Goal: Check status: Check status

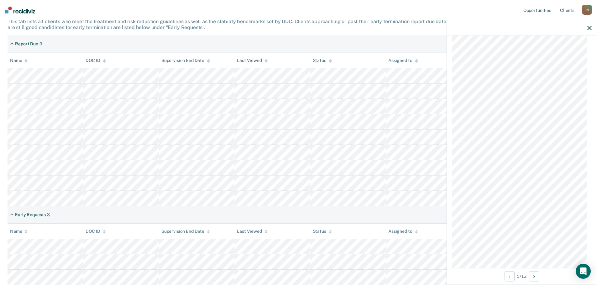
scroll to position [391, 0]
click at [585, 273] on icon "Open Intercom Messenger" at bounding box center [582, 272] width 7 height 8
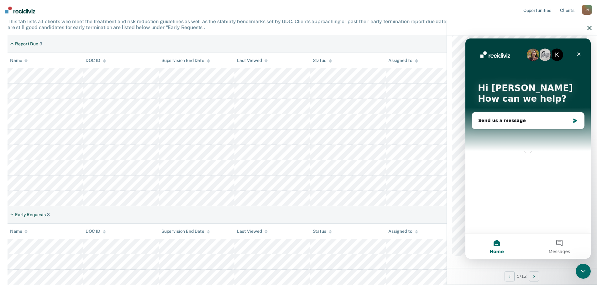
scroll to position [0, 0]
click at [580, 53] on icon "Close" at bounding box center [578, 54] width 3 height 3
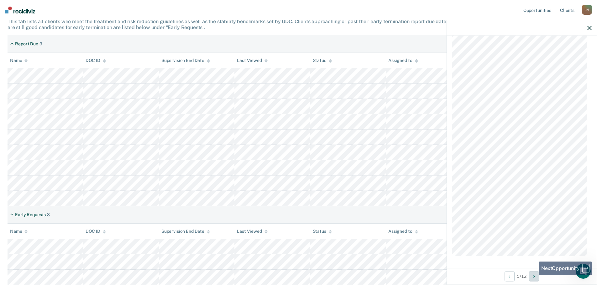
click at [534, 275] on icon "Next Opportunity" at bounding box center [534, 276] width 2 height 4
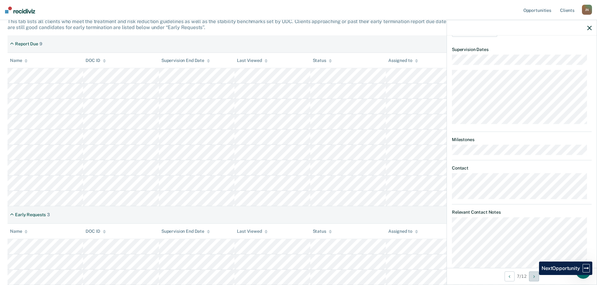
click at [534, 275] on icon "Next Opportunity" at bounding box center [534, 276] width 2 height 4
click at [534, 275] on button "Next Opportunity" at bounding box center [534, 277] width 10 height 10
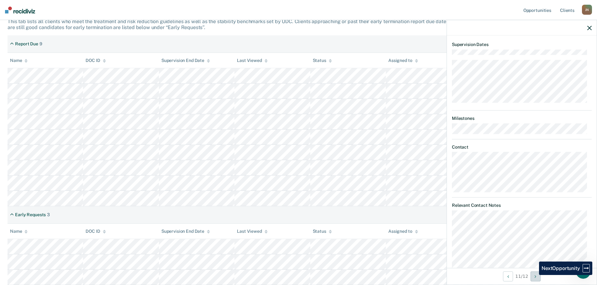
click at [534, 275] on button "Next Opportunity" at bounding box center [535, 277] width 10 height 10
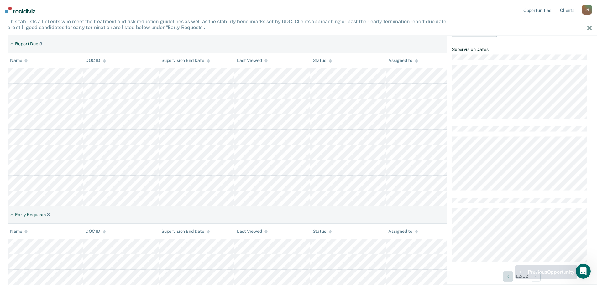
click at [507, 279] on icon "Previous Opportunity" at bounding box center [508, 276] width 2 height 4
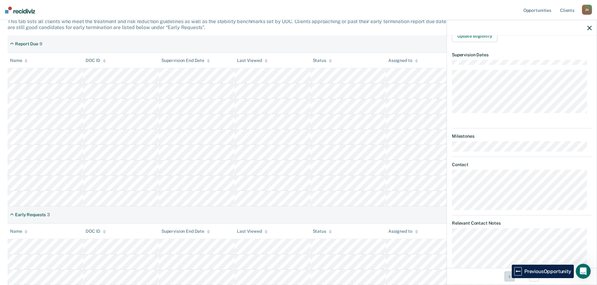
click at [507, 279] on button "Previous Opportunity" at bounding box center [509, 277] width 10 height 10
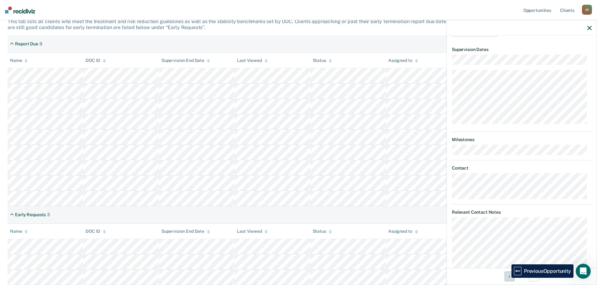
click at [507, 278] on button "Previous Opportunity" at bounding box center [509, 277] width 10 height 10
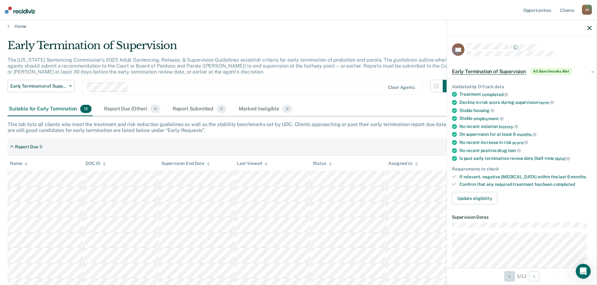
scroll to position [0, 0]
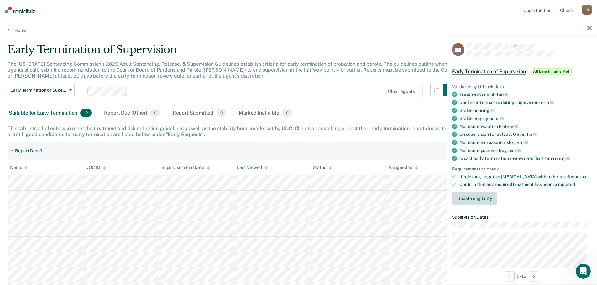
click at [475, 195] on button "Update eligibility" at bounding box center [474, 198] width 45 height 13
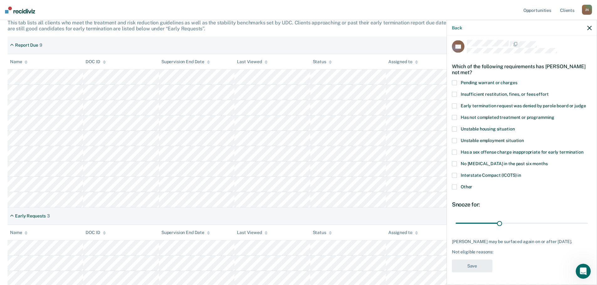
scroll to position [107, 0]
click at [348, 39] on div "Report Due 9" at bounding box center [299, 44] width 582 height 18
click at [588, 27] on icon "button" at bounding box center [589, 28] width 4 height 4
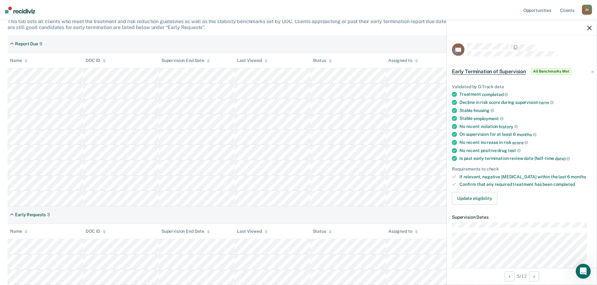
click at [500, 70] on span "Early Termination of Supervision" at bounding box center [489, 71] width 74 height 6
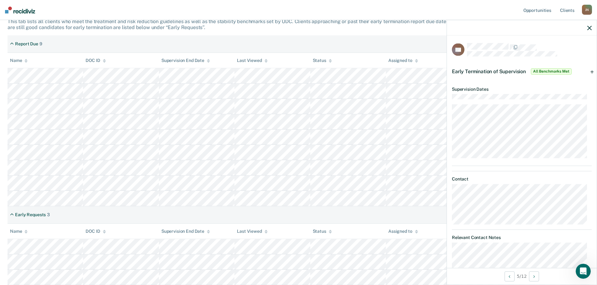
click at [557, 70] on span "All Benchmarks Met" at bounding box center [551, 71] width 41 height 6
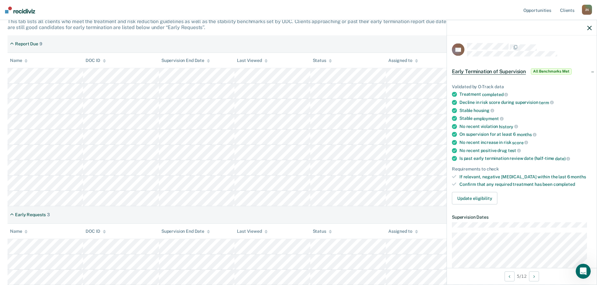
click at [564, 70] on span "All Benchmarks Met" at bounding box center [551, 71] width 41 height 6
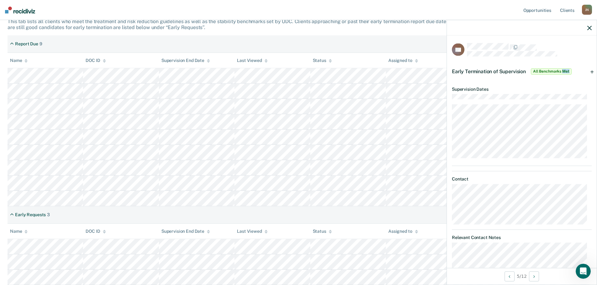
click at [564, 70] on span "All Benchmarks Met" at bounding box center [551, 71] width 41 height 6
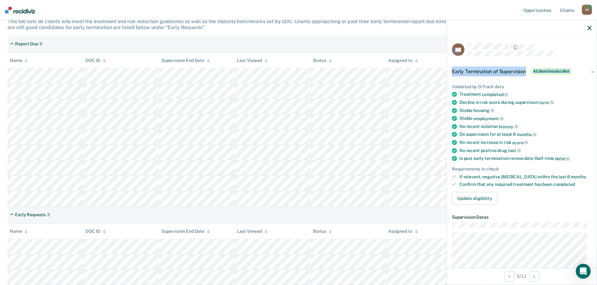
click at [564, 70] on span "All Benchmarks Met" at bounding box center [551, 71] width 41 height 6
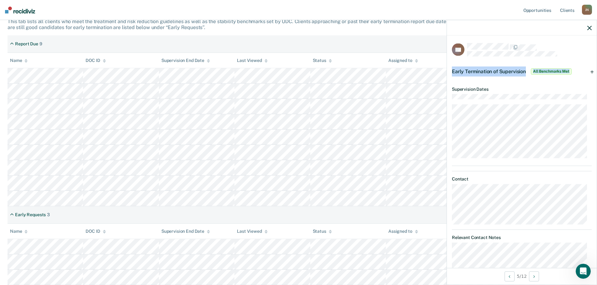
click at [564, 70] on span "All Benchmarks Met" at bounding box center [551, 71] width 41 height 6
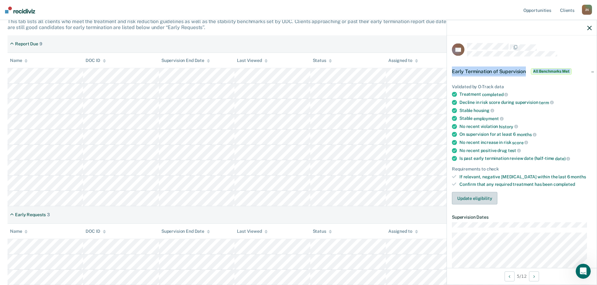
click at [484, 196] on button "Update eligibility" at bounding box center [474, 198] width 45 height 13
